Goal: Task Accomplishment & Management: Complete application form

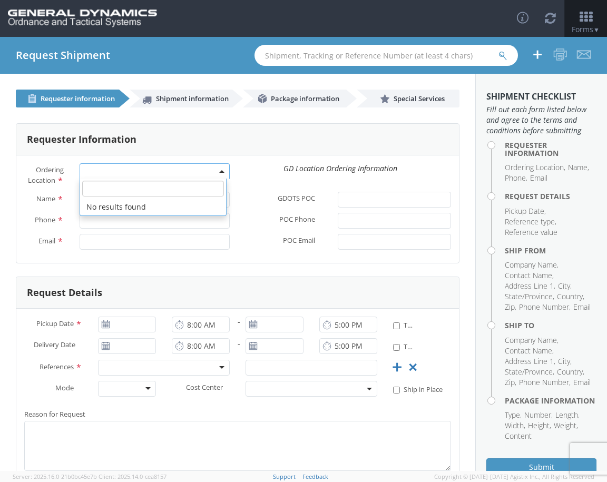
click at [146, 174] on span at bounding box center [155, 171] width 150 height 16
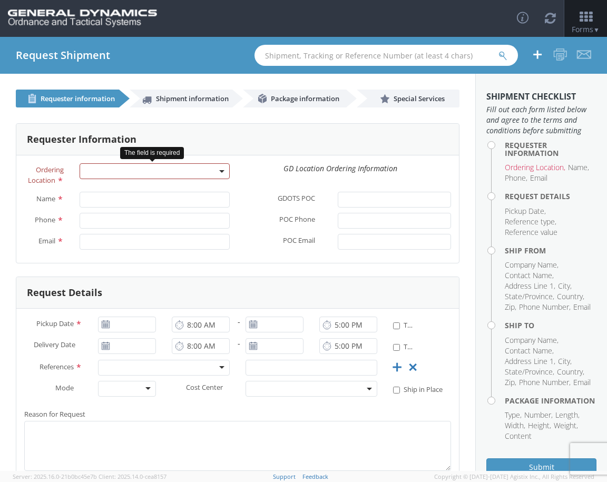
click at [172, 168] on span at bounding box center [155, 171] width 150 height 16
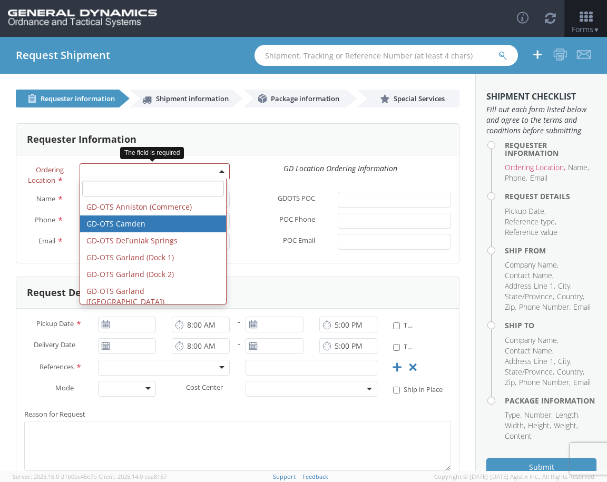
select select "15160"
type input "[PERSON_NAME][EMAIL_ADDRESS][DOMAIN_NAME]"
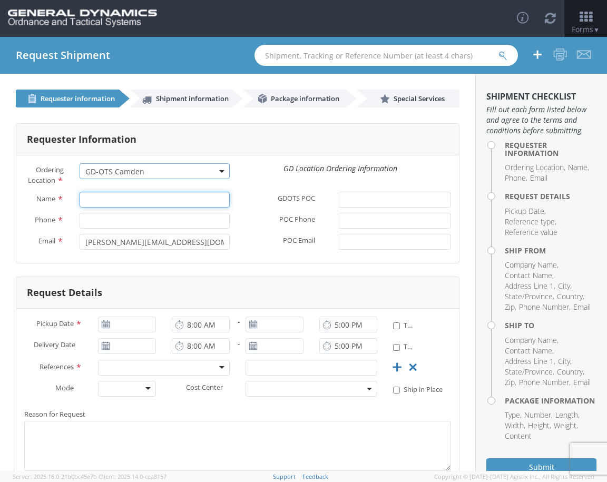
click at [143, 203] on input "Name *" at bounding box center [155, 200] width 150 height 16
type input "J"
click at [137, 200] on input "Name *" at bounding box center [155, 200] width 150 height 16
drag, startPoint x: 134, startPoint y: 196, endPoint x: 19, endPoint y: 198, distance: 115.4
click at [19, 198] on div "Name * [PERSON_NAME]" at bounding box center [126, 200] width 221 height 16
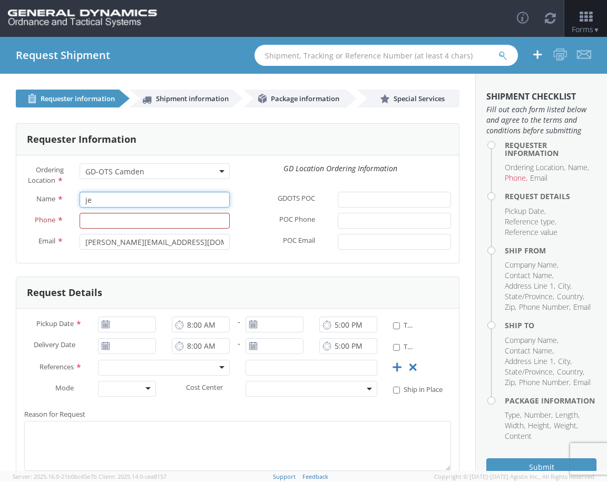
type input "j"
type input "J"
type input "j"
type input "[PERSON_NAME]"
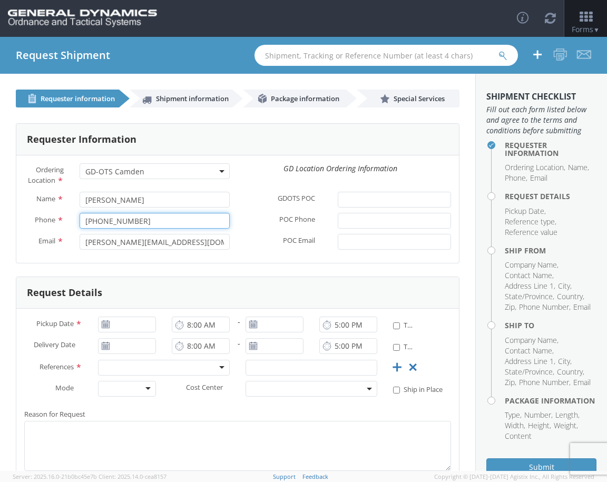
type input "[PHONE_NUMBER]"
type input "[EMAIL_ADDRESS][DOMAIN_NAME]"
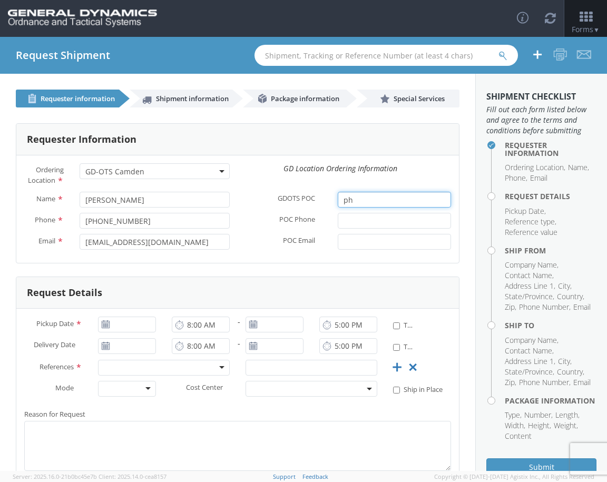
type input "p"
type input "[PERSON_NAME]"
click at [378, 222] on input "POC Phone *" at bounding box center [394, 221] width 113 height 16
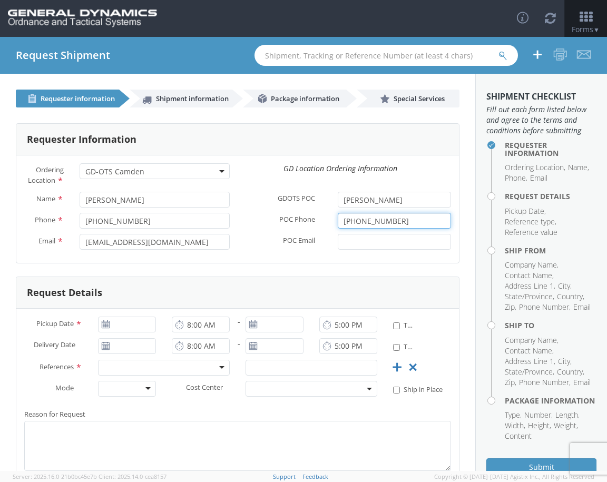
type input "[PHONE_NUMBER]"
click at [364, 240] on input "POC Email *" at bounding box center [394, 242] width 113 height 16
paste input "[PERSON_NAME][EMAIL_ADDRESS][PERSON_NAME][DOMAIN_NAME]"
type input "[PERSON_NAME][EMAIL_ADDRESS][PERSON_NAME][DOMAIN_NAME]"
type input "[DATE]"
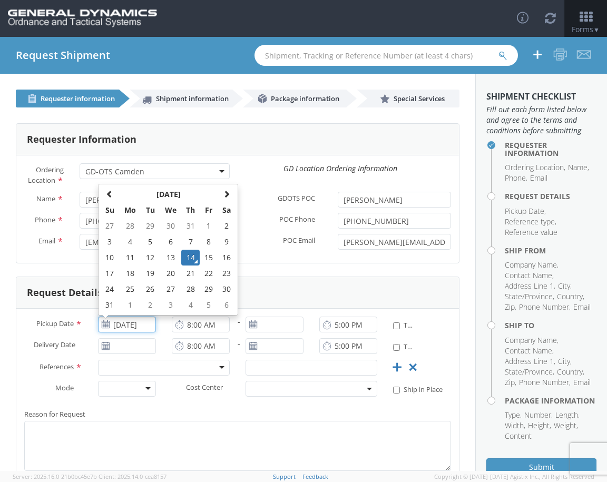
click at [184, 254] on td "14" at bounding box center [190, 258] width 18 height 16
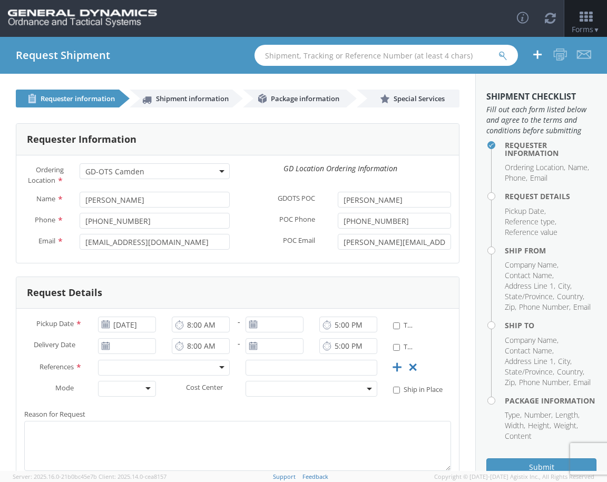
click at [108, 347] on use at bounding box center [105, 345] width 7 height 7
click at [106, 347] on icon at bounding box center [105, 346] width 9 height 8
click at [106, 346] on use at bounding box center [105, 345] width 7 height 7
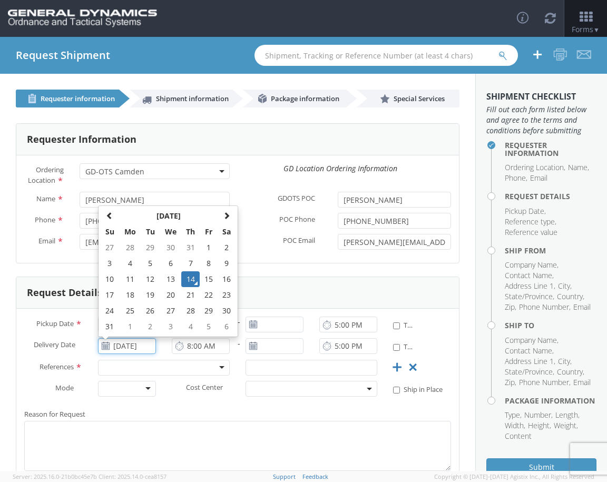
click at [117, 343] on input "[DATE]" at bounding box center [127, 346] width 58 height 16
click at [188, 291] on td "21" at bounding box center [190, 295] width 18 height 16
type input "[DATE]"
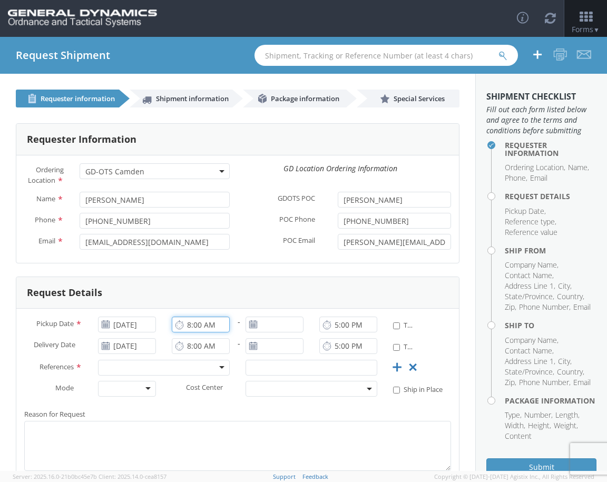
click at [211, 324] on input "8:00 AM" at bounding box center [201, 325] width 58 height 16
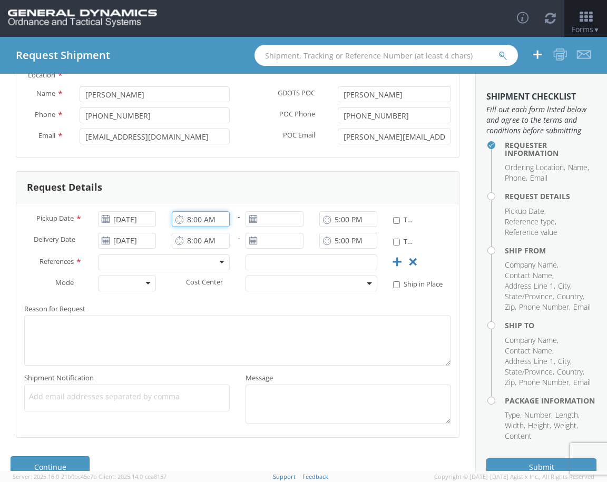
scroll to position [127, 0]
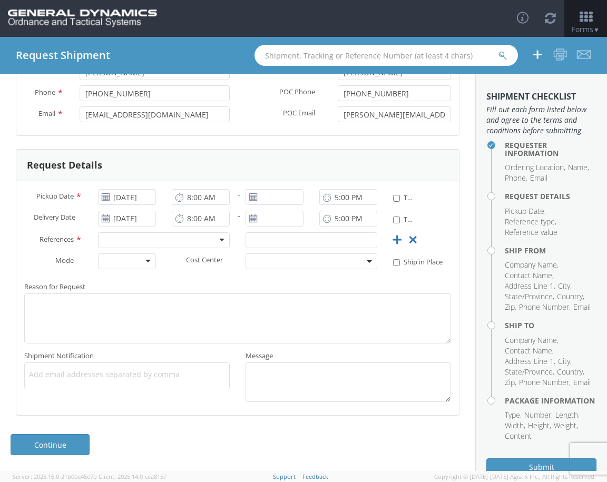
drag, startPoint x: 145, startPoint y: 269, endPoint x: 139, endPoint y: 265, distance: 7.2
click at [144, 268] on div "Air LTL Ocean Small Package TL" at bounding box center [127, 261] width 58 height 16
click at [140, 259] on div at bounding box center [127, 261] width 58 height 16
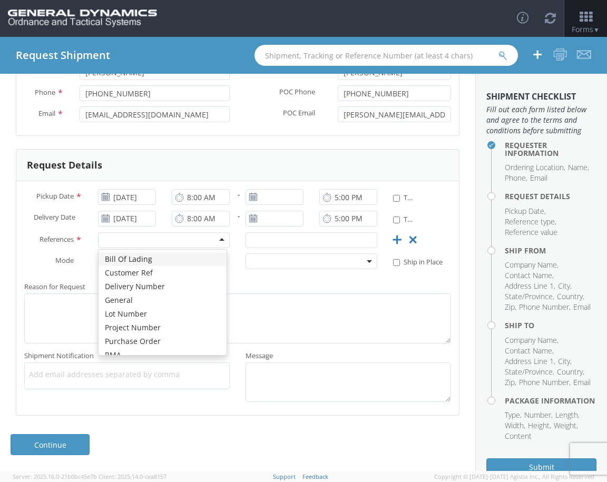
click at [200, 238] on div at bounding box center [164, 240] width 132 height 16
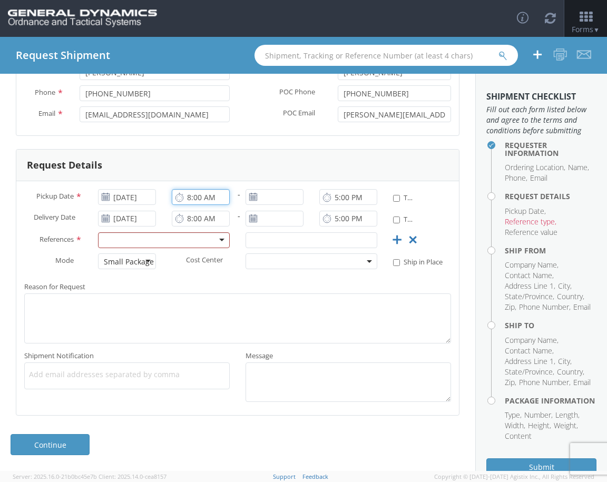
click at [216, 205] on input "8:00 AM" at bounding box center [201, 197] width 58 height 16
click at [188, 196] on input "8:00 PM" at bounding box center [201, 197] width 58 height 16
click at [206, 200] on input "8:00 PM" at bounding box center [201, 197] width 58 height 16
type input "8:00 AM"
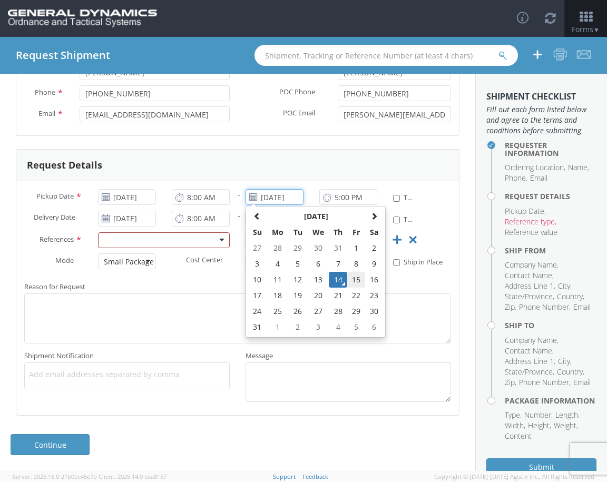
click at [353, 283] on td "15" at bounding box center [356, 280] width 18 height 16
type input "[DATE]"
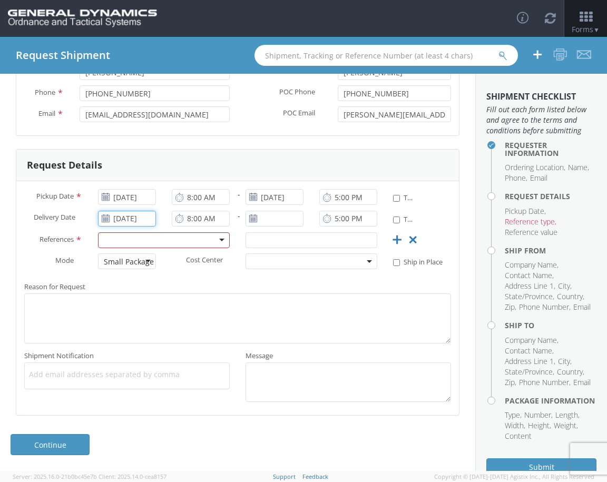
click at [132, 217] on input "[DATE]" at bounding box center [127, 219] width 58 height 16
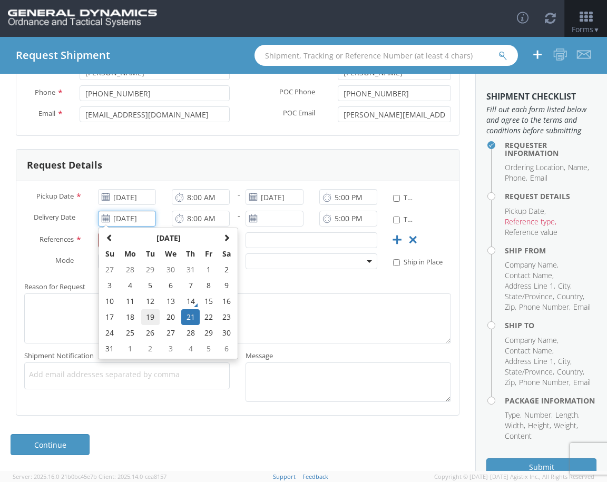
click at [154, 320] on td "19" at bounding box center [150, 317] width 18 height 16
type input "[DATE]"
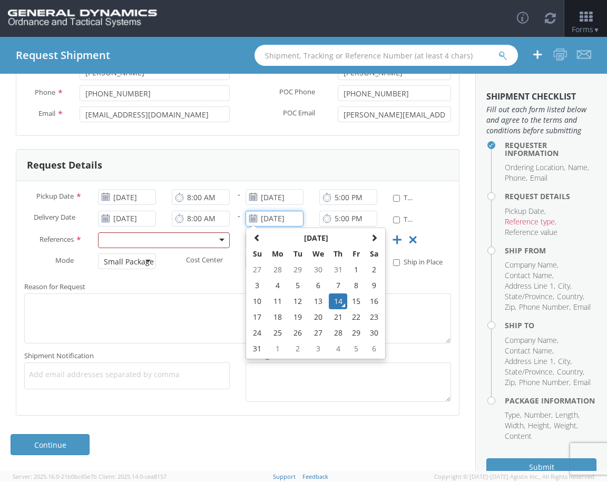
click at [268, 220] on input "[DATE]" at bounding box center [274, 219] width 58 height 16
click at [332, 318] on td "21" at bounding box center [338, 317] width 18 height 16
type input "[DATE]"
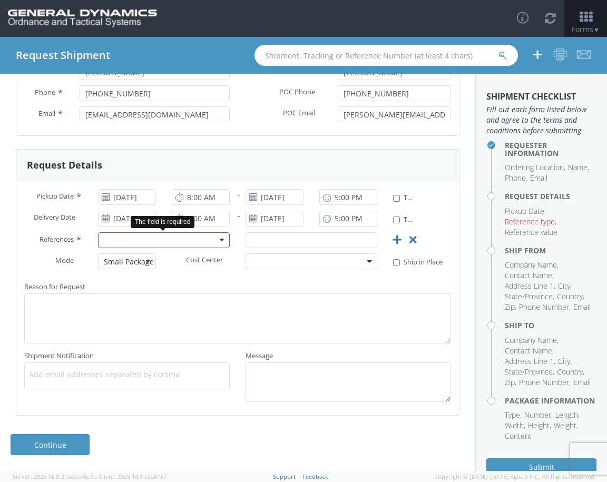
click at [202, 241] on div at bounding box center [164, 240] width 132 height 16
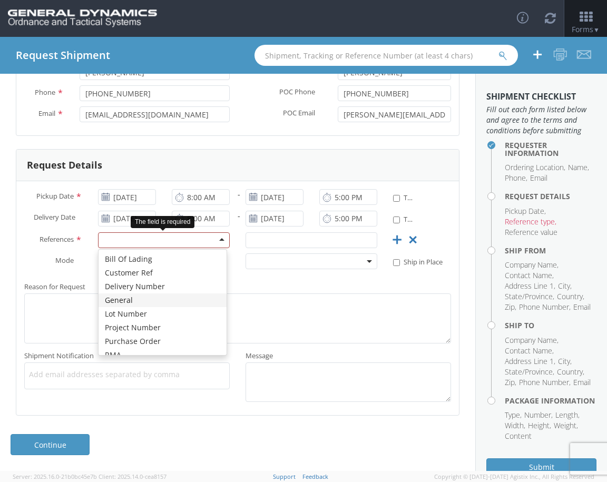
scroll to position [51, 0]
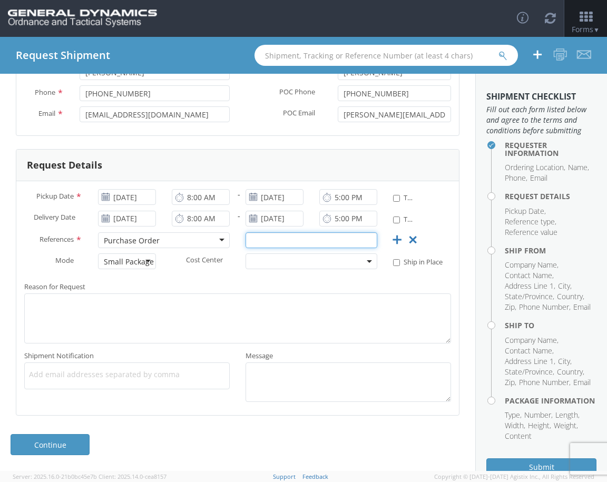
click at [259, 246] on input "text" at bounding box center [311, 240] width 132 height 16
type input "110316"
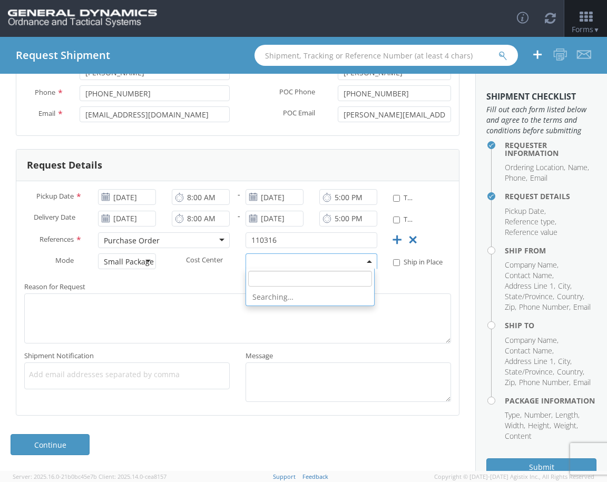
click at [367, 266] on span at bounding box center [311, 261] width 132 height 16
click at [361, 266] on span at bounding box center [311, 261] width 132 height 16
click at [294, 292] on label "Reason for Request *" at bounding box center [237, 287] width 442 height 14
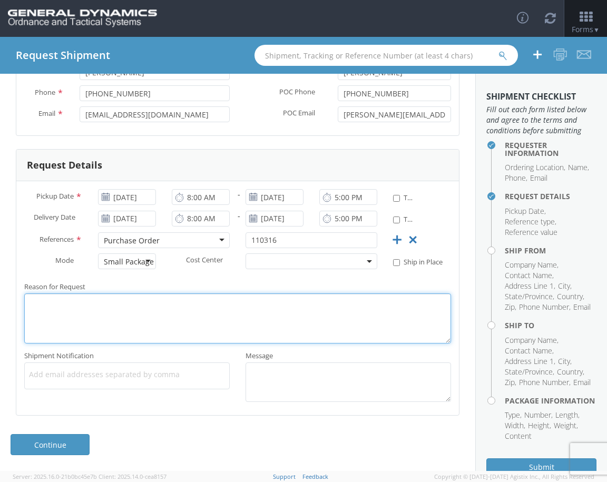
click at [294, 293] on textarea "Reason for Request *" at bounding box center [237, 318] width 427 height 50
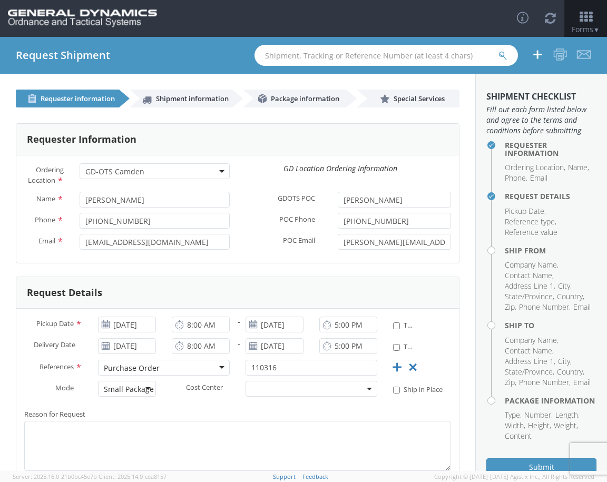
click at [308, 389] on span at bounding box center [311, 389] width 132 height 16
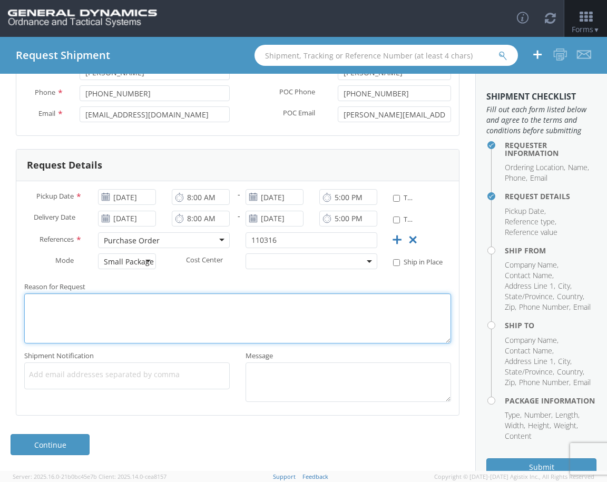
click at [127, 320] on textarea "Reason for Request *" at bounding box center [237, 318] width 427 height 50
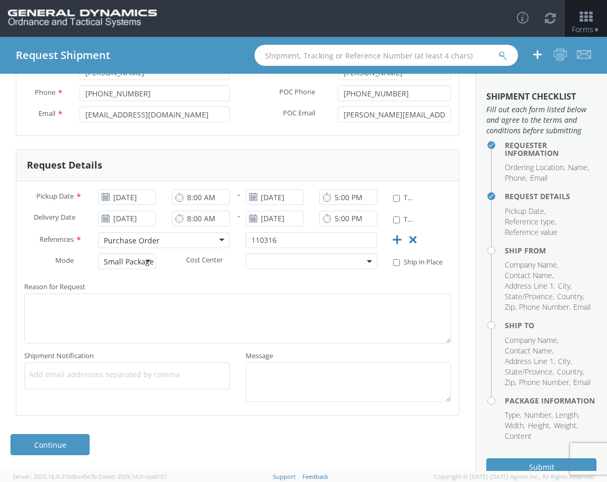
click at [509, 251] on h4 "Ship From" at bounding box center [551, 251] width 92 height 8
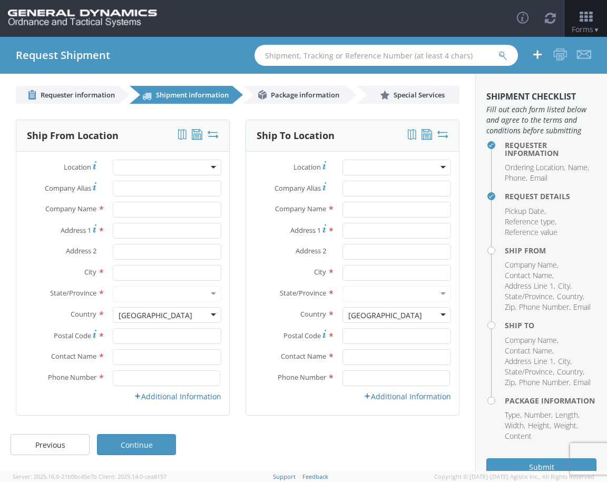
scroll to position [4, 0]
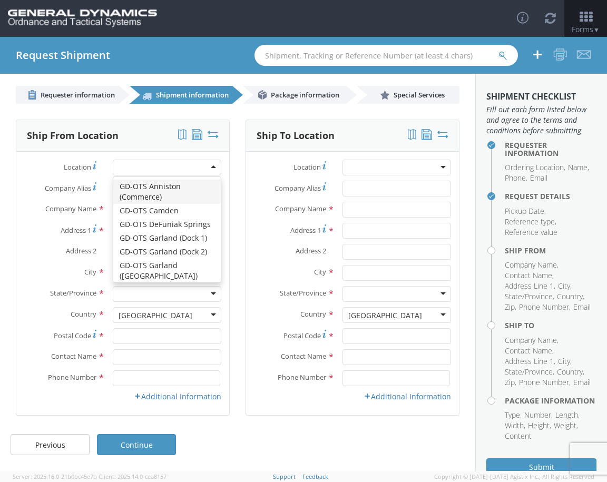
click at [203, 168] on div at bounding box center [167, 168] width 109 height 16
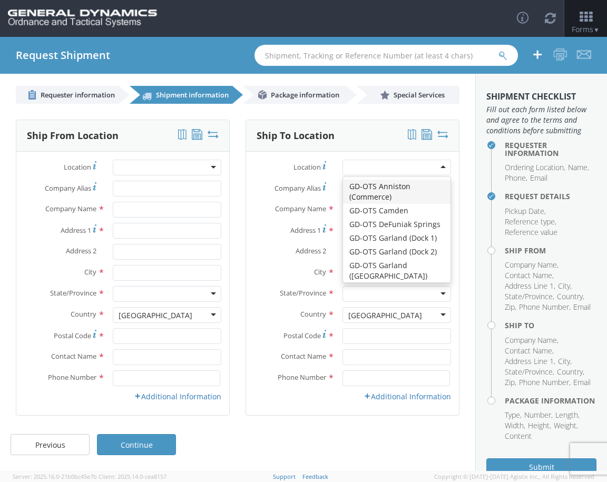
click at [418, 163] on div at bounding box center [396, 168] width 109 height 16
type input "General Dynamics - OTS"
type input "Highway 274"
type input "[GEOGRAPHIC_DATA]"
type input "71701"
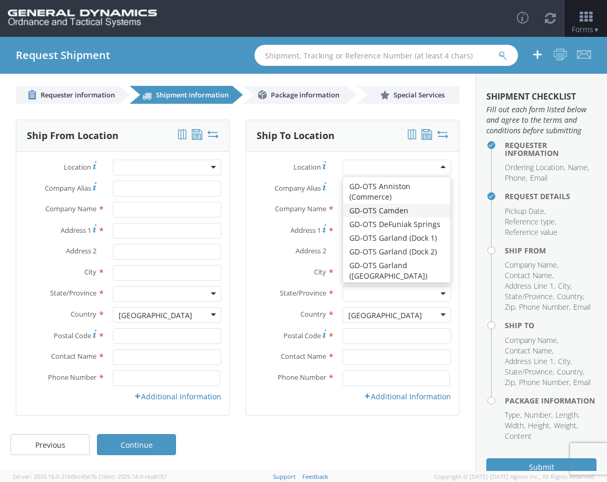
type input "[PHONE_NUMBER]"
click at [427, 170] on div "GD-OTS Camden" at bounding box center [396, 168] width 109 height 16
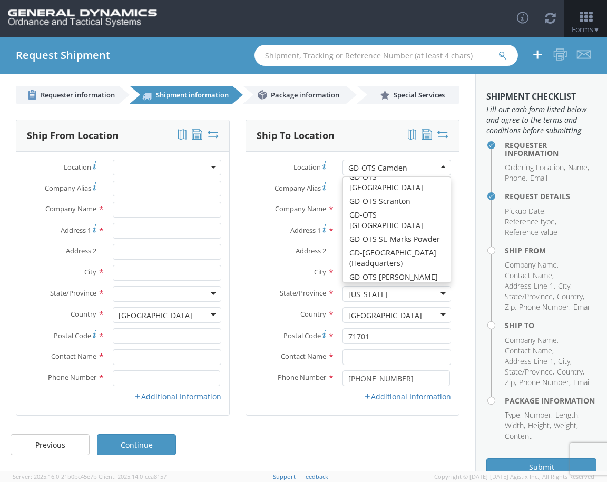
scroll to position [369, 0]
drag, startPoint x: 439, startPoint y: 179, endPoint x: 434, endPoint y: 178, distance: 5.5
click at [436, 175] on div "GD-OTS [GEOGRAPHIC_DATA] GD-OTS [GEOGRAPHIC_DATA] (Commerce) GD-OTS [GEOGRAPHIC…" at bounding box center [396, 168] width 109 height 16
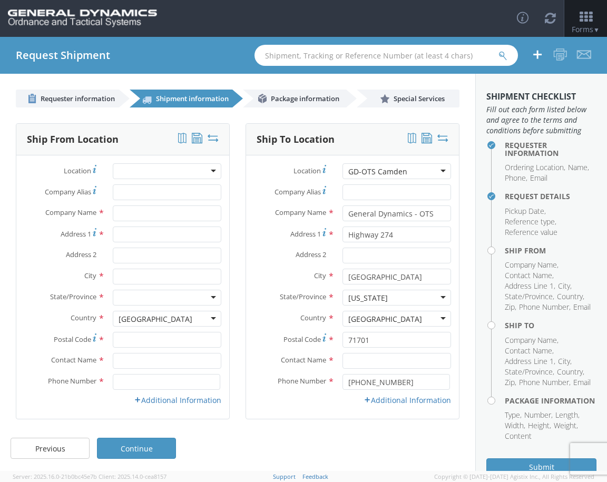
click at [403, 212] on div "Location * GD-OTS [GEOGRAPHIC_DATA] GD-OTS [GEOGRAPHIC_DATA] GD-[GEOGRAPHIC_DAT…" at bounding box center [352, 287] width 213 height 248
click at [416, 172] on div "GD-OTS Camden" at bounding box center [396, 171] width 109 height 16
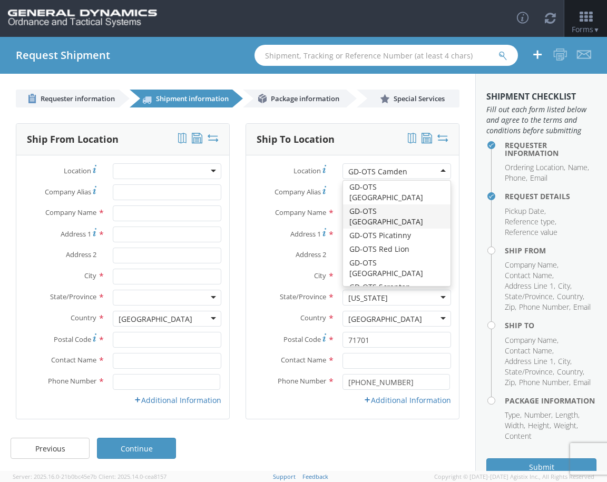
scroll to position [76, 0]
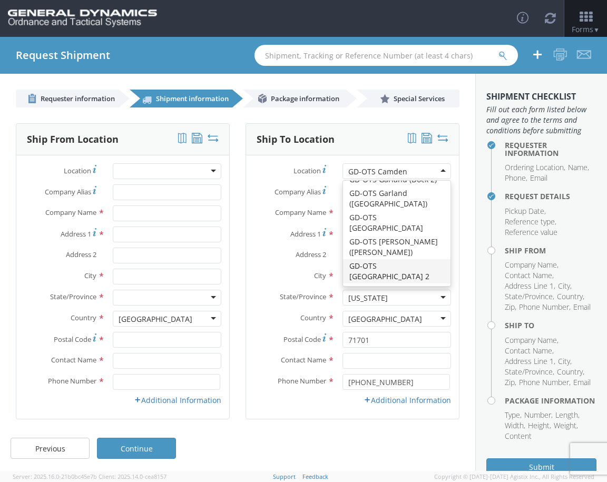
click at [323, 403] on div "Additional Information" at bounding box center [352, 400] width 213 height 11
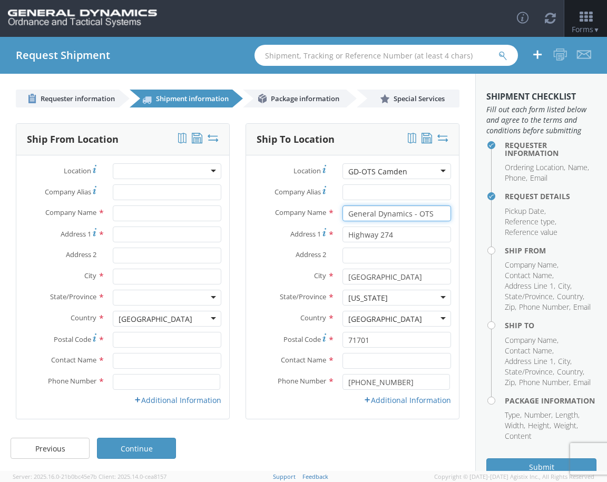
click at [388, 216] on input "General Dynamics - OTS" at bounding box center [396, 213] width 109 height 16
click at [439, 170] on div "GD-OTS Camden" at bounding box center [396, 171] width 109 height 16
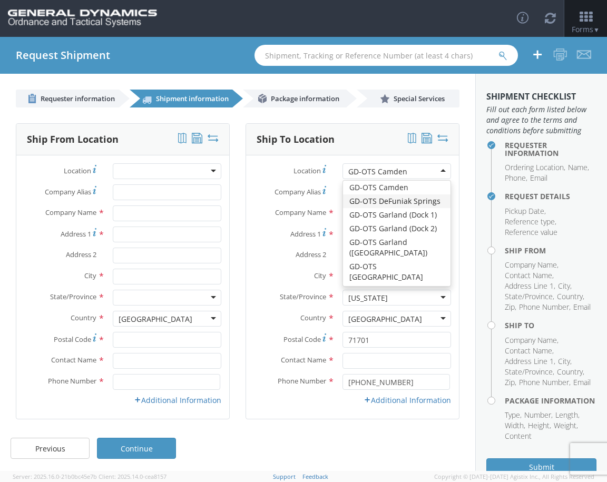
scroll to position [0, 0]
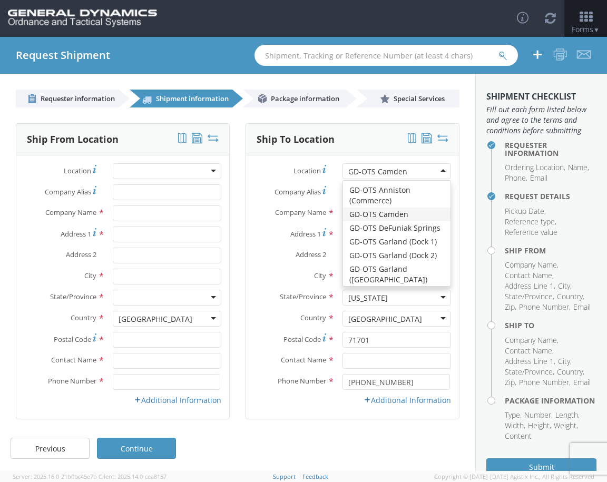
click at [405, 212] on div "Location * GD-OTS [GEOGRAPHIC_DATA] GD-OTS [GEOGRAPHIC_DATA] GD-[GEOGRAPHIC_DAT…" at bounding box center [352, 287] width 213 height 248
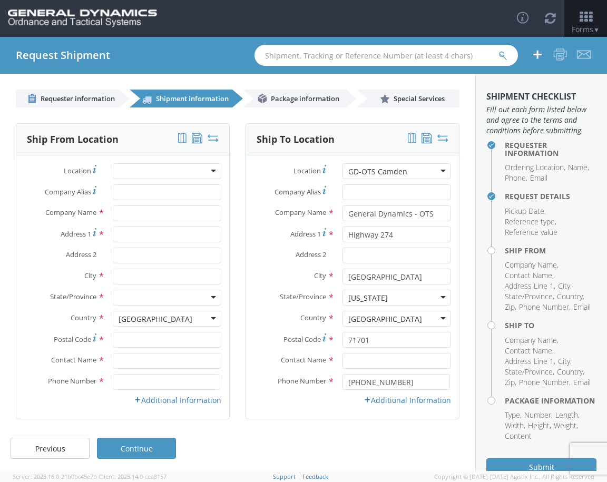
click at [440, 173] on div "GD-OTS Camden" at bounding box center [396, 171] width 109 height 16
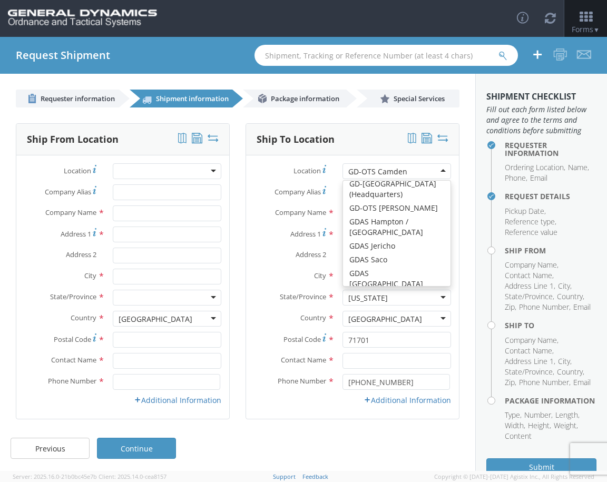
scroll to position [392, 0]
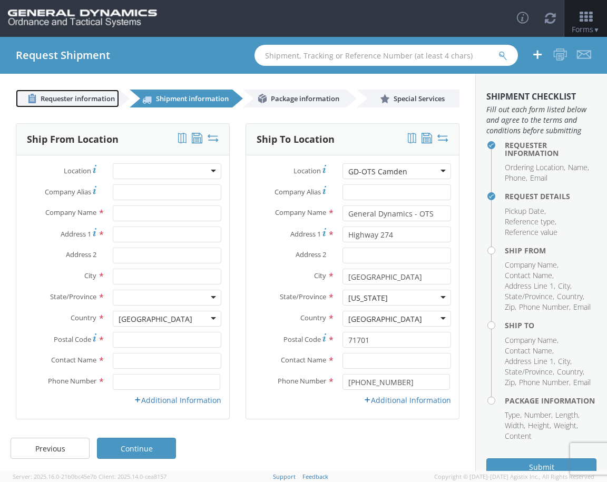
click at [91, 96] on span "Requester information" at bounding box center [78, 98] width 74 height 9
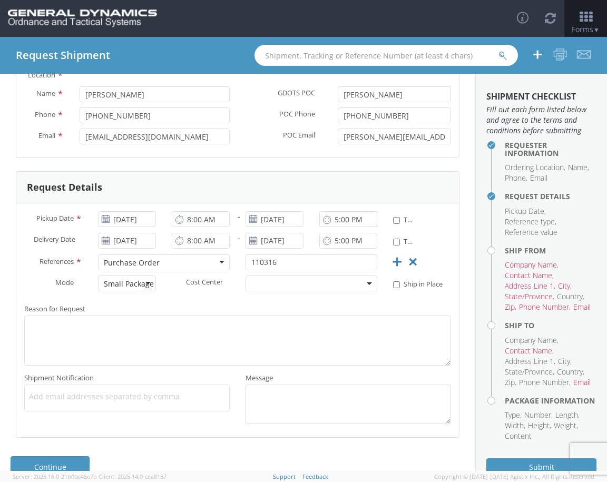
scroll to position [127, 0]
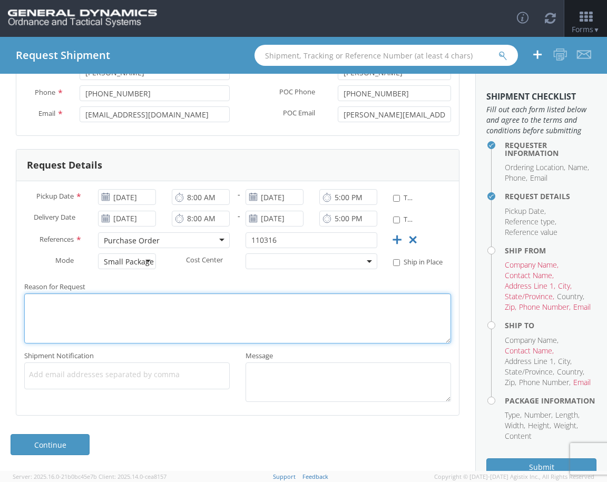
click at [170, 331] on textarea "Reason for Request *" at bounding box center [237, 318] width 427 height 50
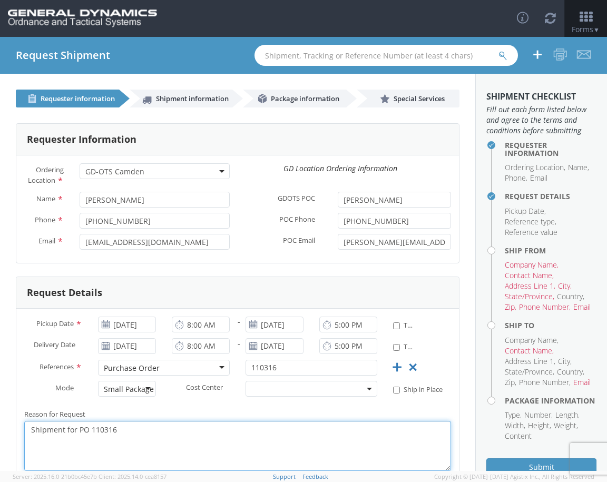
type textarea "Shipment for PO 110316"
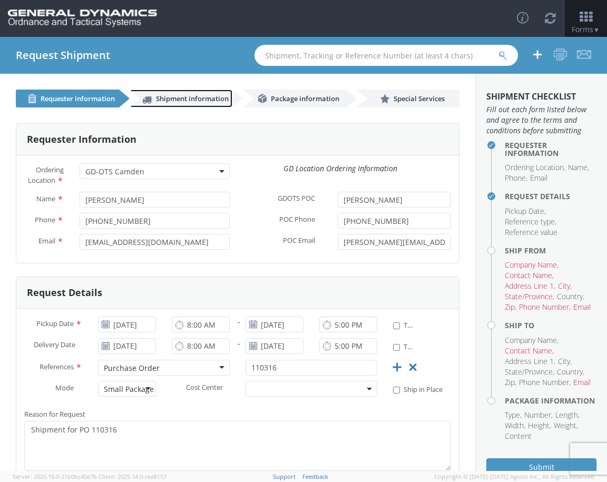
click at [208, 101] on span "Shipment information" at bounding box center [192, 98] width 73 height 9
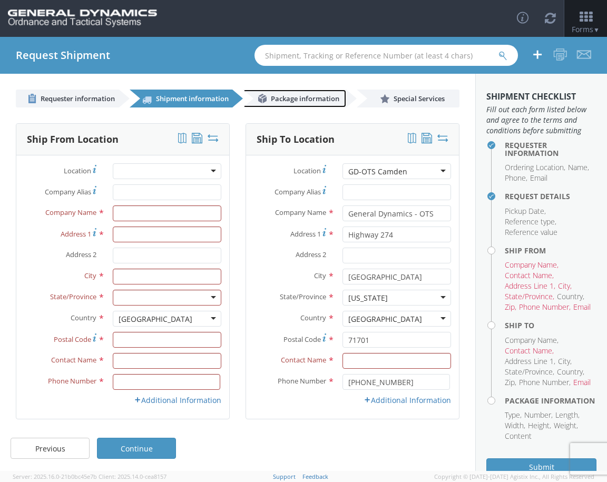
click at [300, 104] on link "Package information" at bounding box center [294, 99] width 103 height 18
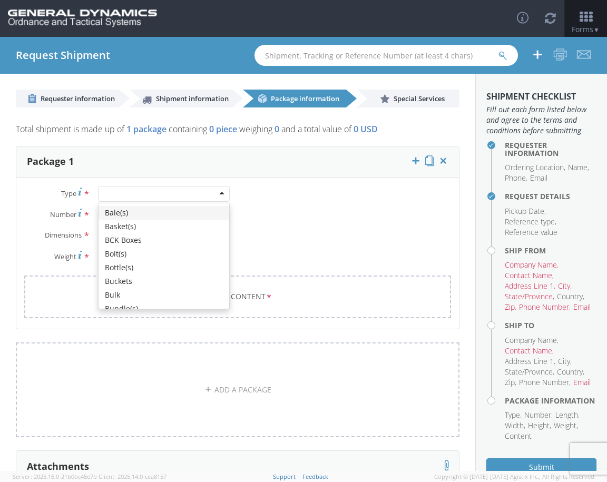
click at [208, 191] on div at bounding box center [164, 194] width 132 height 16
click at [214, 188] on div at bounding box center [164, 194] width 132 height 16
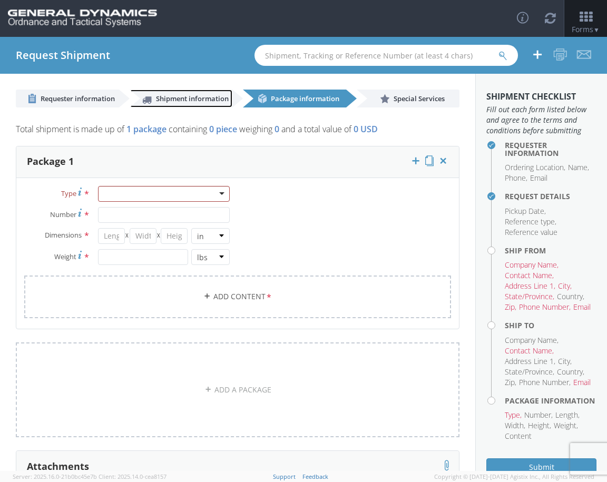
click at [170, 96] on span "Shipment information" at bounding box center [192, 98] width 73 height 9
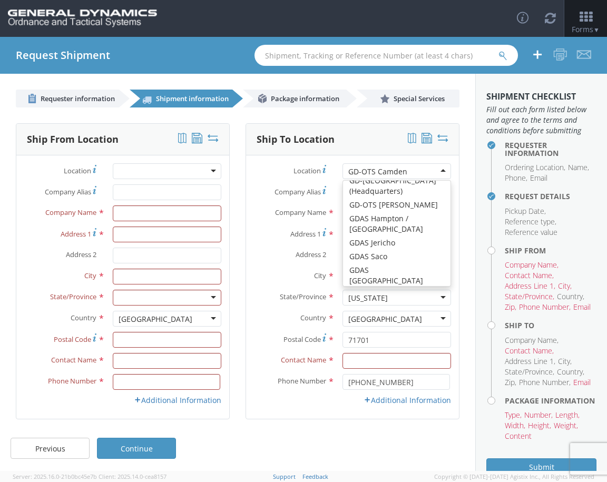
scroll to position [27, 0]
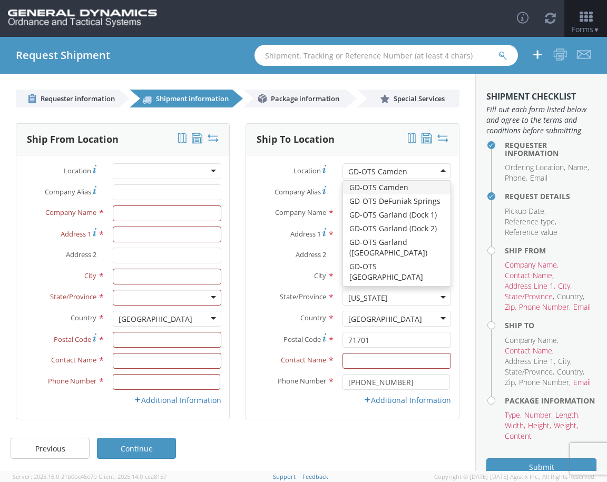
click at [425, 176] on div "GD-OTS Camden" at bounding box center [396, 171] width 109 height 16
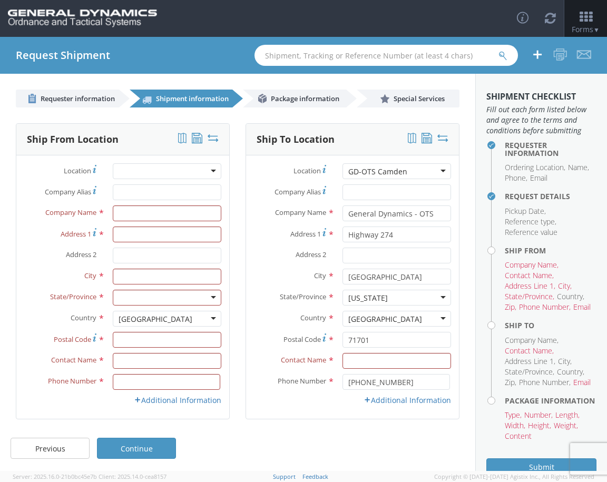
click at [407, 215] on div "Location * GD-OTS [GEOGRAPHIC_DATA] GD-OTS [GEOGRAPHIC_DATA] GD-[GEOGRAPHIC_DAT…" at bounding box center [352, 287] width 213 height 248
